Goal: Transaction & Acquisition: Register for event/course

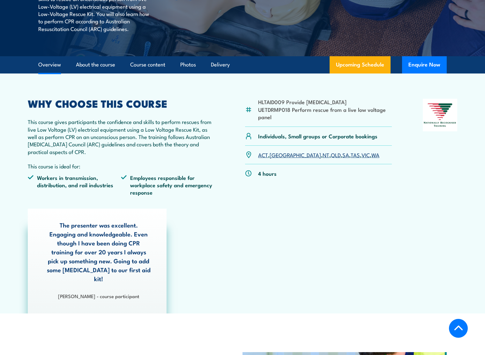
scroll to position [160, 0]
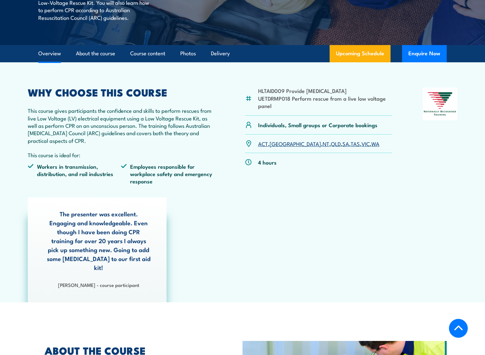
click at [331, 143] on link "QLD" at bounding box center [336, 143] width 10 height 8
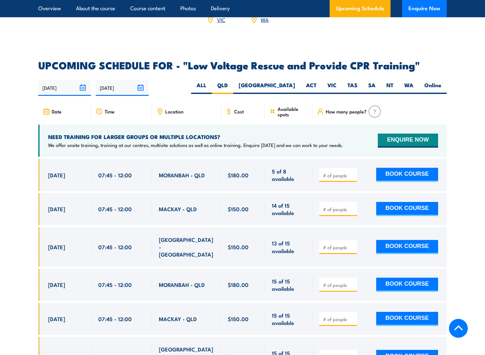
scroll to position [1042, 0]
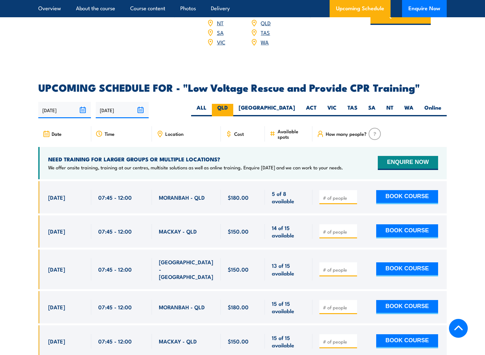
click at [233, 104] on label "QLD" at bounding box center [222, 110] width 21 height 12
click at [232, 104] on input "QLD" at bounding box center [230, 106] width 4 height 4
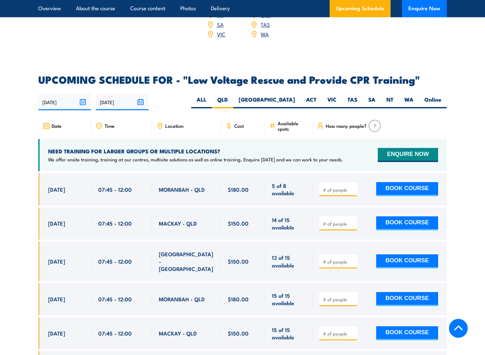
scroll to position [1053, 0]
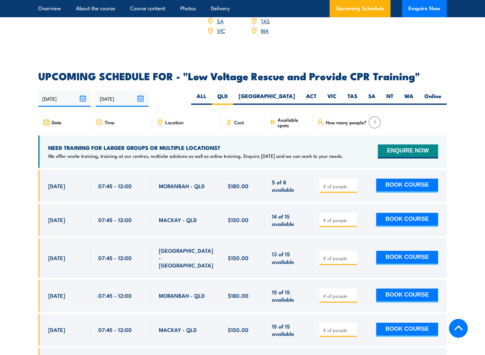
click at [336, 182] on span at bounding box center [338, 185] width 33 height 7
drag, startPoint x: 333, startPoint y: 168, endPoint x: 341, endPoint y: 167, distance: 7.4
click at [335, 183] on input "number" at bounding box center [339, 186] width 32 height 6
type input "1"
click at [352, 183] on input "1" at bounding box center [339, 186] width 32 height 6
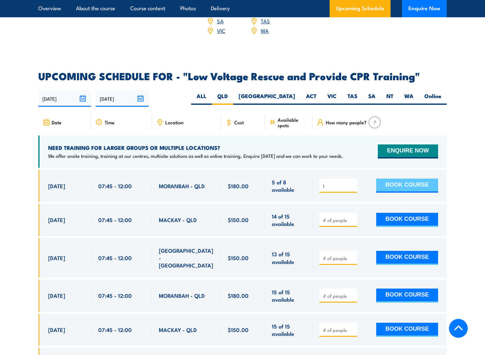
click at [406, 178] on button "BOOK COURSE" at bounding box center [407, 185] width 62 height 14
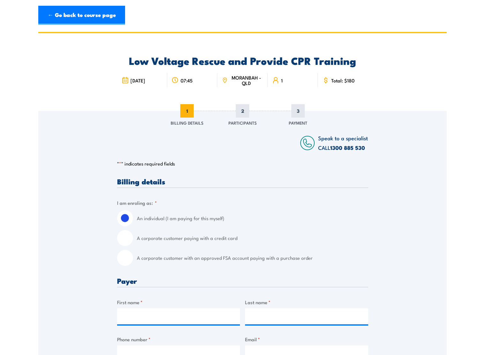
click at [126, 237] on input "A corporate customer paying with a credit card" at bounding box center [125, 238] width 16 height 16
radio input "true"
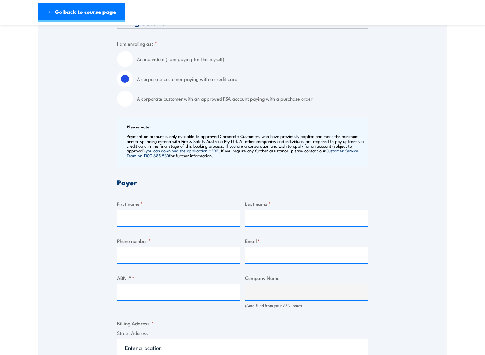
scroll to position [160, 0]
click at [137, 212] on input "First name *" at bounding box center [178, 217] width 123 height 16
type input "[PERSON_NAME]"
type input "MacArthur"
type input "0404452711"
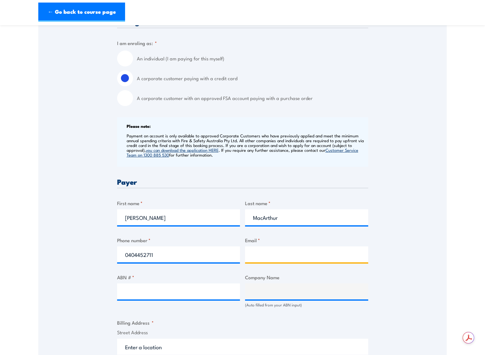
type input "[PERSON_NAME][EMAIL_ADDRESS][PERSON_NAME][DOMAIN_NAME]"
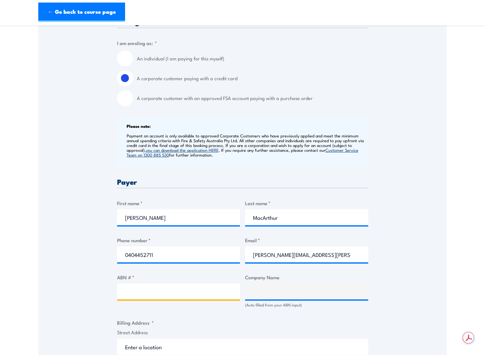
click at [148, 293] on input "ABN # *" at bounding box center [178, 291] width 123 height 16
type input "99629716598"
type input "TEKKO SERVICES PTY LTD"
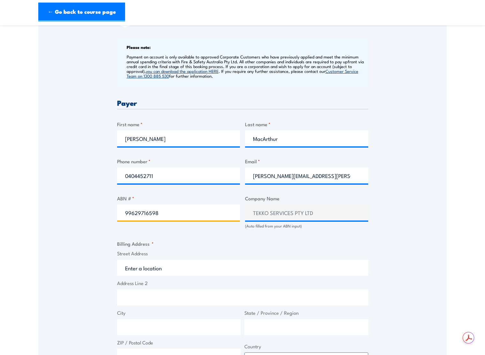
scroll to position [319, 0]
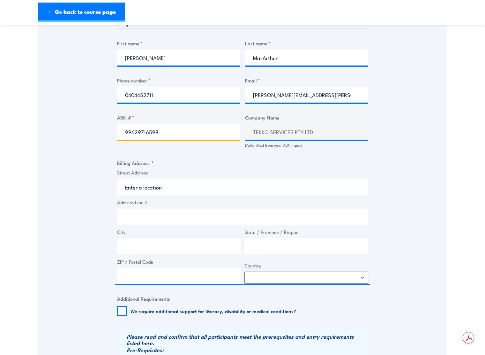
type input "99629716598"
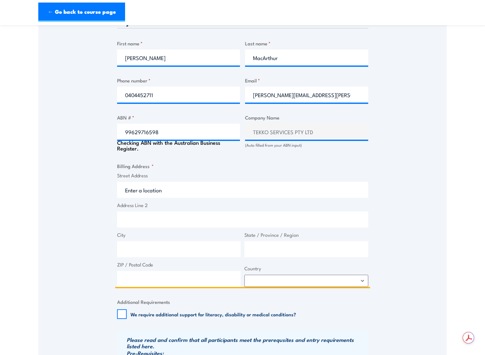
click at [143, 187] on input "Street Address" at bounding box center [242, 190] width 251 height 16
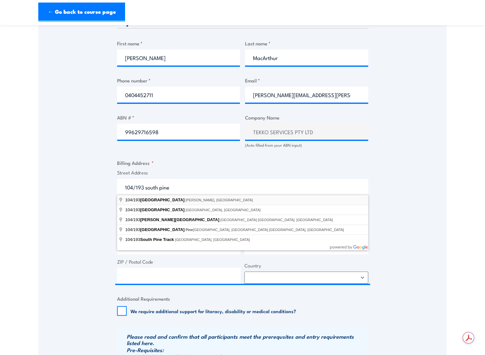
type input "[STREET_ADDRESS]"
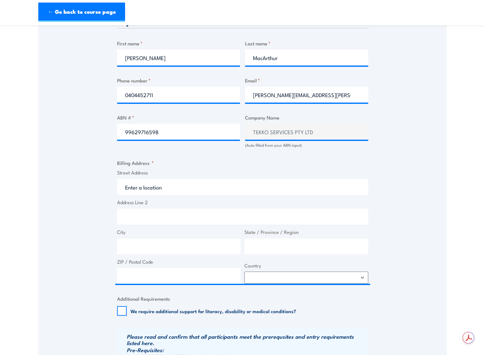
type input "[STREET_ADDRESS]"
type input "Brendale"
type input "[GEOGRAPHIC_DATA]"
type input "4500"
select select "[GEOGRAPHIC_DATA]"
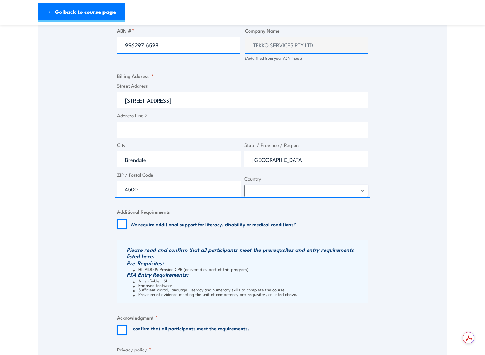
scroll to position [447, 0]
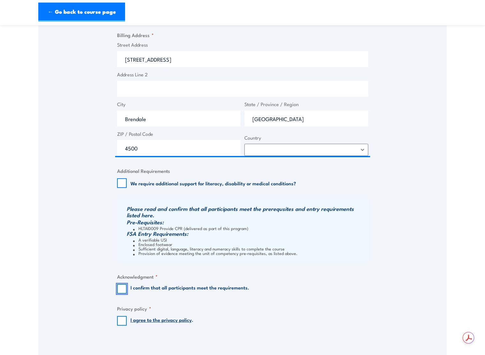
click at [123, 291] on input "I confirm that all participants meet the requirements." at bounding box center [122, 289] width 10 height 10
checkbox input "true"
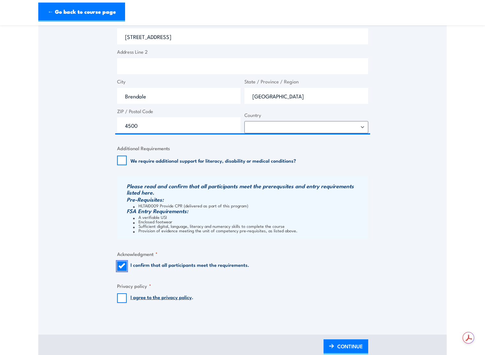
scroll to position [606, 0]
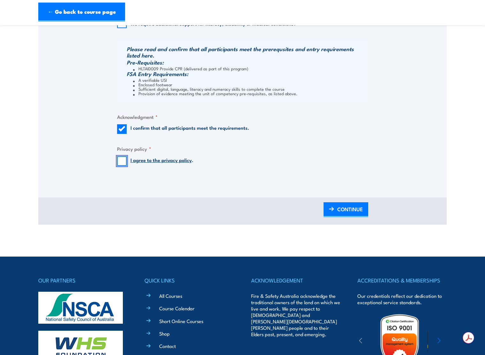
click at [121, 161] on input "I agree to the privacy policy ." at bounding box center [122, 161] width 10 height 10
checkbox input "true"
click at [356, 208] on span "CONTINUE" at bounding box center [350, 208] width 26 height 17
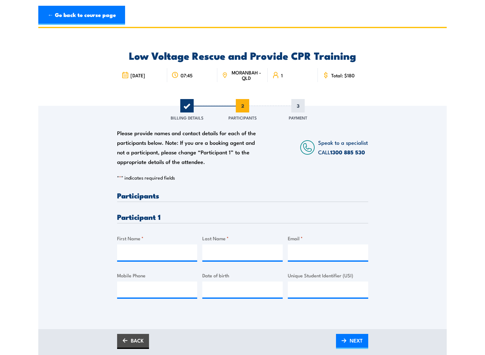
scroll to position [0, 0]
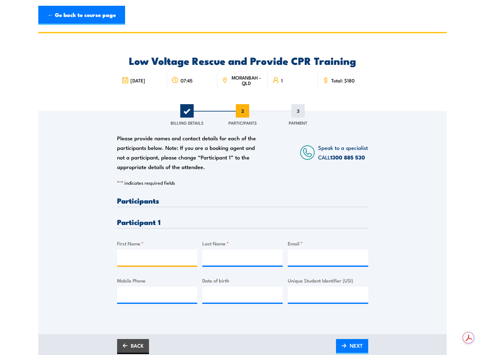
click at [154, 254] on input "First Name *" at bounding box center [157, 257] width 80 height 16
type input "Hamish"
type input "[PERSON_NAME]"
type input "[EMAIL_ADDRESS][PERSON_NAME][DOMAIN_NAME]"
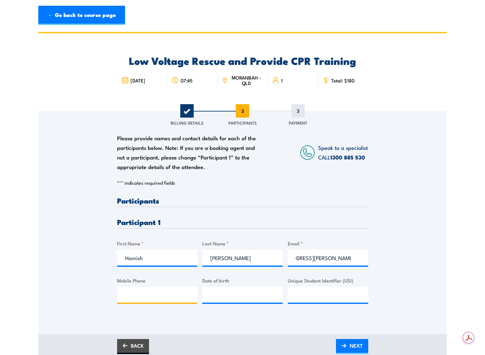
scroll to position [0, 0]
type input "0419553147"
type input "__/__/____"
click at [247, 296] on input "__/__/____" at bounding box center [242, 294] width 80 height 16
click at [226, 291] on input "__/__/____" at bounding box center [242, 294] width 80 height 16
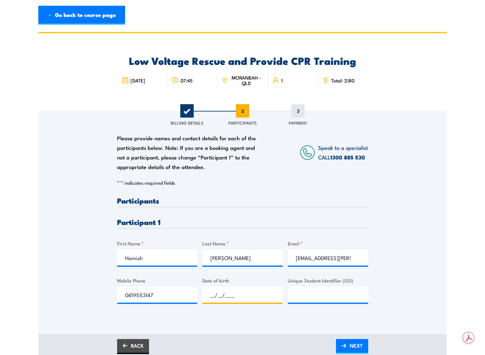
click at [208, 293] on input "__/__/____" at bounding box center [242, 294] width 80 height 16
type input "[DATE]"
click at [310, 294] on input "Unique Student Identifier (USI)" at bounding box center [328, 294] width 80 height 16
click at [328, 299] on input "Unique Student Identifier (USI)" at bounding box center [328, 294] width 80 height 16
paste input "JDU4F97US9"
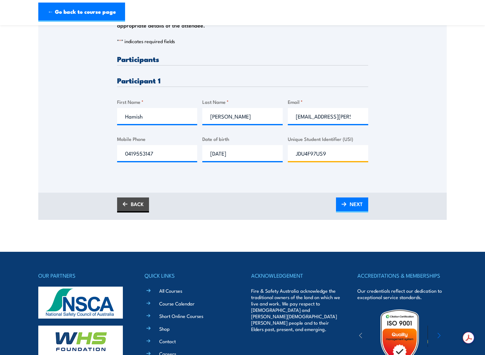
scroll to position [160, 0]
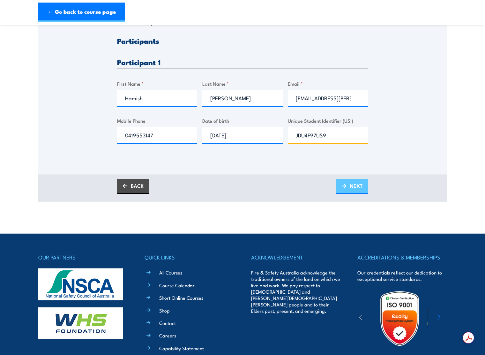
type input "JDU4F97US9"
click at [359, 181] on span "NEXT" at bounding box center [356, 185] width 13 height 17
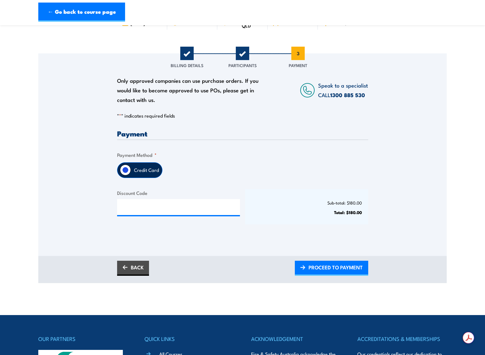
scroll to position [96, 0]
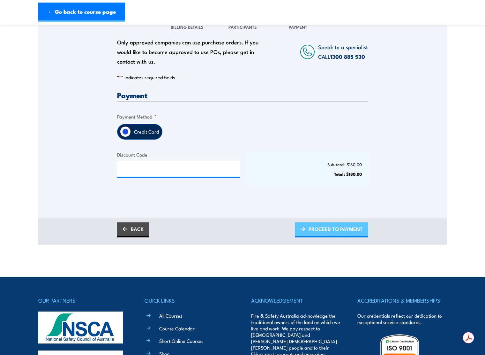
click at [333, 227] on span "PROCEED TO PAYMENT" at bounding box center [336, 228] width 54 height 17
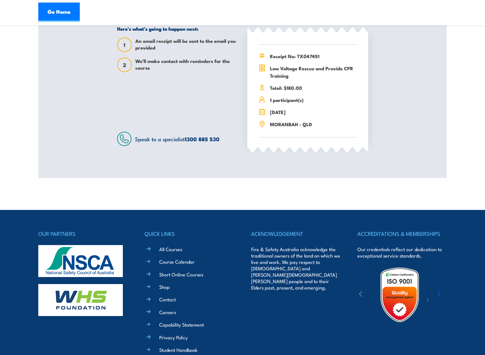
scroll to position [170, 0]
